Goal: Transaction & Acquisition: Download file/media

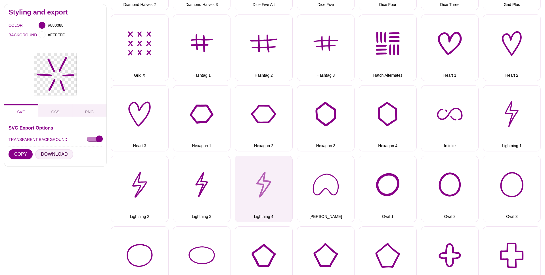
scroll to position [451, 0]
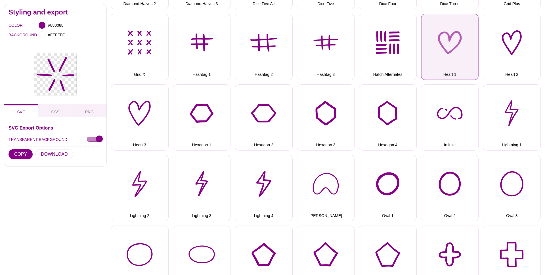
click at [448, 47] on button "Heart 1" at bounding box center [450, 47] width 58 height 66
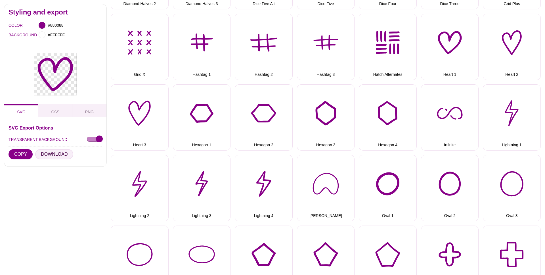
click at [46, 153] on button "DOWNLOAD" at bounding box center [54, 154] width 38 height 10
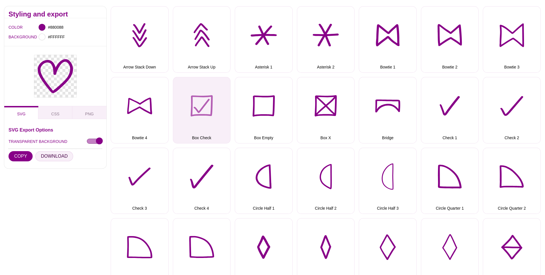
scroll to position [0, 0]
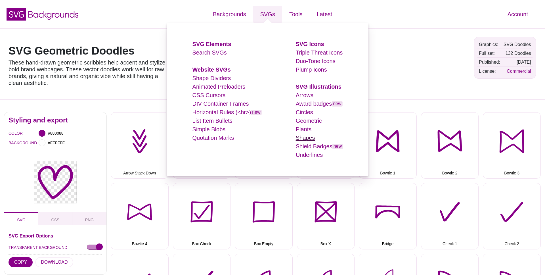
click at [308, 138] on link "Shapes" at bounding box center [305, 138] width 19 height 6
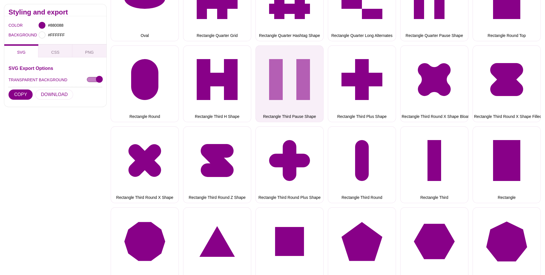
scroll to position [2296, 0]
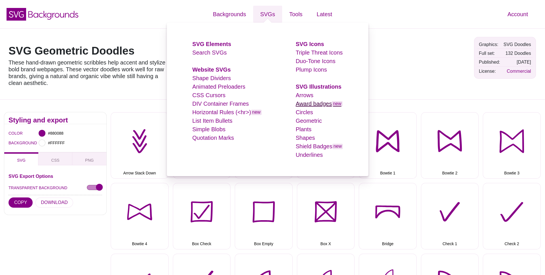
click at [308, 106] on link "Award badges new" at bounding box center [319, 103] width 47 height 6
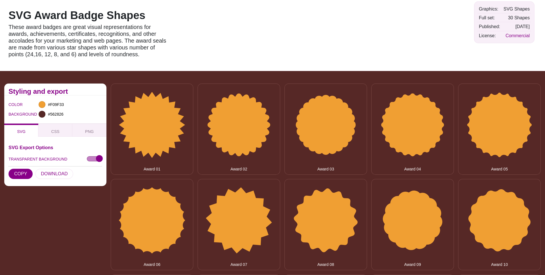
scroll to position [48, 0]
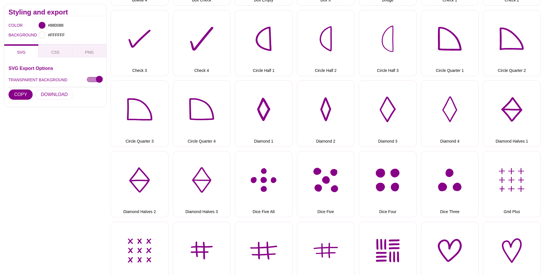
scroll to position [313, 0]
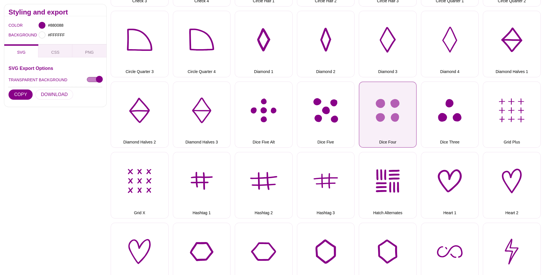
click at [392, 109] on button "Dice Four" at bounding box center [388, 114] width 58 height 66
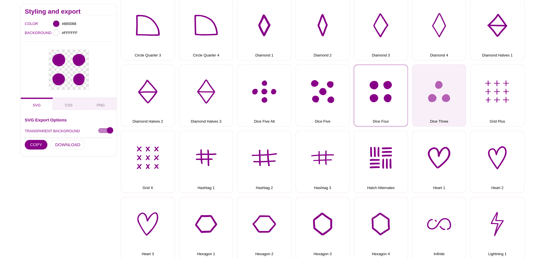
scroll to position [336, 0]
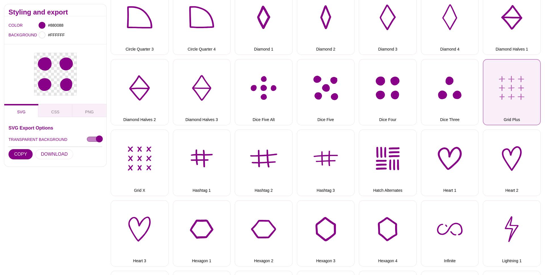
click at [503, 86] on button "Grid Plus" at bounding box center [512, 92] width 58 height 66
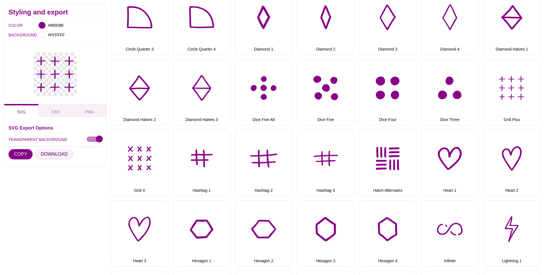
click at [49, 153] on button "DOWNLOAD" at bounding box center [54, 154] width 38 height 10
